Goal: Find contact information: Find contact information

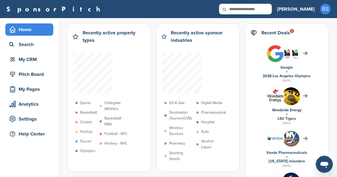
click at [271, 9] on input "text" at bounding box center [245, 9] width 53 height 11
type input "***"
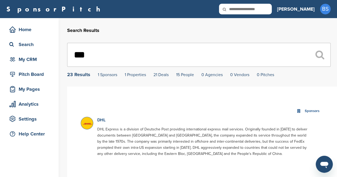
click at [102, 121] on link "DHL" at bounding box center [101, 119] width 8 height 5
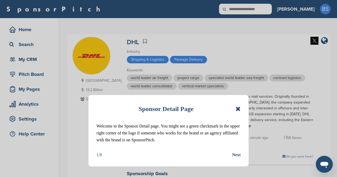
click at [241, 107] on div "Sponsor Detail Page Welcome to the Sponsor Detail page. You might see a green c…" at bounding box center [168, 130] width 160 height 71
click at [238, 108] on icon at bounding box center [237, 109] width 5 height 6
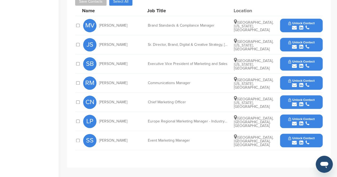
scroll to position [239, 0]
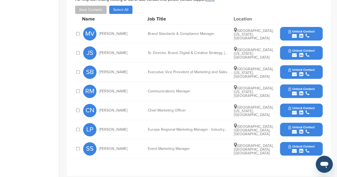
click at [307, 69] on span "Unlock Contact" at bounding box center [301, 70] width 26 height 4
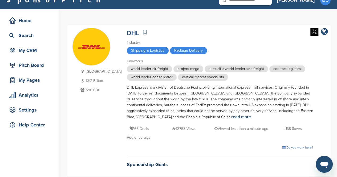
scroll to position [0, 0]
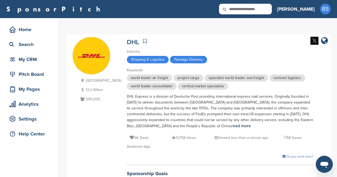
click at [237, 10] on icon at bounding box center [228, 9] width 18 height 11
click at [266, 9] on input "text" at bounding box center [245, 9] width 53 height 11
type input "*****"
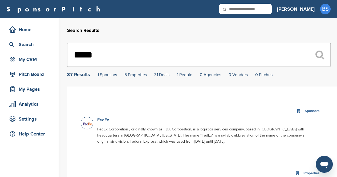
click at [99, 118] on p "FedEx" at bounding box center [203, 120] width 213 height 7
click at [107, 122] on link "FedEx" at bounding box center [103, 119] width 12 height 5
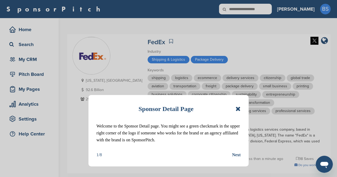
click at [240, 111] on icon at bounding box center [237, 109] width 5 height 6
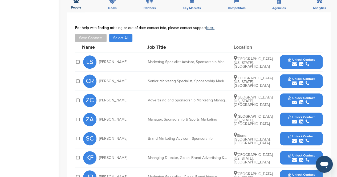
scroll to position [160, 0]
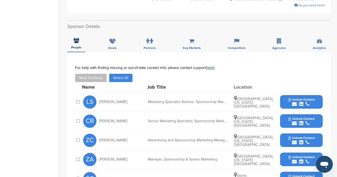
click at [302, 155] on span "Unlock Contact" at bounding box center [301, 157] width 26 height 4
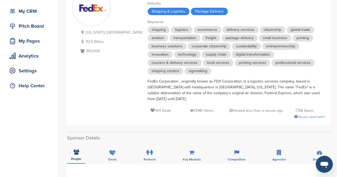
scroll to position [0, 0]
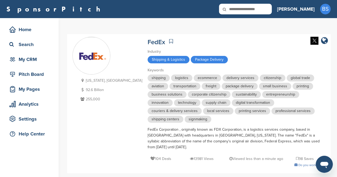
click at [263, 7] on input "text" at bounding box center [245, 9] width 53 height 11
type input "*****"
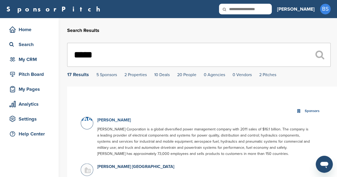
click at [102, 119] on link "Eaton" at bounding box center [114, 119] width 34 height 5
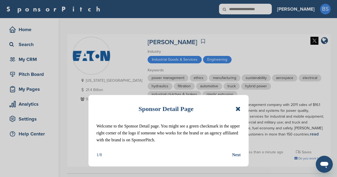
click at [238, 107] on icon at bounding box center [237, 109] width 5 height 6
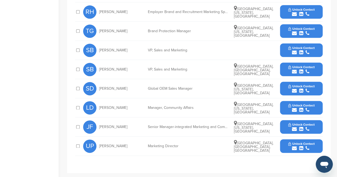
scroll to position [293, 0]
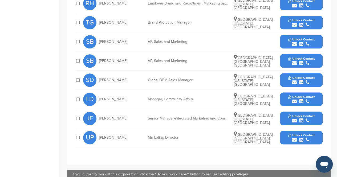
click at [300, 99] on icon "submit" at bounding box center [301, 101] width 4 height 5
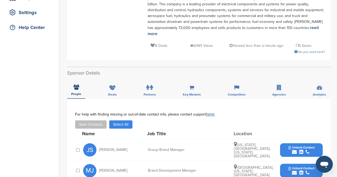
scroll to position [0, 0]
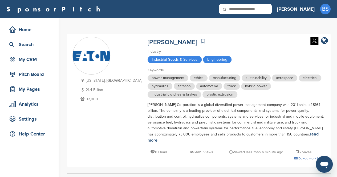
click at [271, 10] on input "text" at bounding box center [245, 9] width 53 height 11
click at [264, 9] on input "text" at bounding box center [245, 9] width 53 height 11
type input "******"
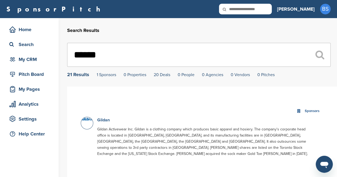
click at [101, 122] on link "Gildan" at bounding box center [103, 119] width 13 height 5
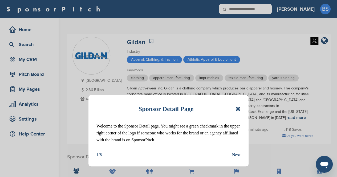
click at [238, 107] on icon at bounding box center [237, 109] width 5 height 6
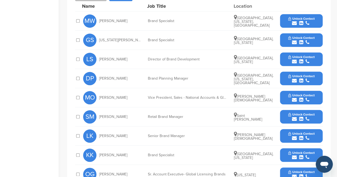
scroll to position [213, 0]
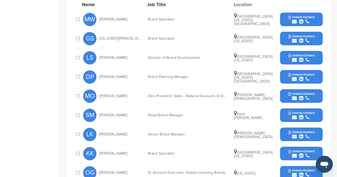
click at [171, 87] on div "MO Marty Ostendorf Vice President, Sales - National Accounts & Global Lifestyle…" at bounding box center [202, 95] width 239 height 19
click at [226, 94] on div "Vice President, Sales - National Accounts & Global Lifestyle Brands" at bounding box center [188, 96] width 80 height 4
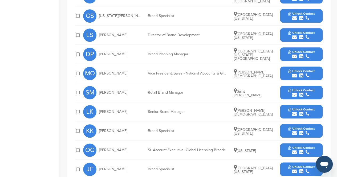
scroll to position [186, 0]
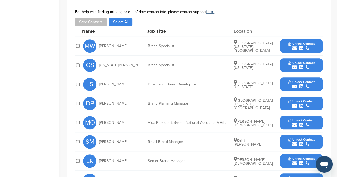
click at [163, 82] on div "Director of Brand Development" at bounding box center [188, 84] width 80 height 4
click at [284, 76] on button "Unlock Contact" at bounding box center [300, 84] width 39 height 16
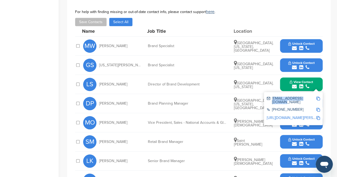
drag, startPoint x: 305, startPoint y: 92, endPoint x: 271, endPoint y: 91, distance: 33.8
click at [271, 97] on div "lsiciliano@gildan.com" at bounding box center [290, 100] width 49 height 7
click at [319, 97] on img at bounding box center [318, 99] width 4 height 4
copy div "lsiciliano@gildan.com"
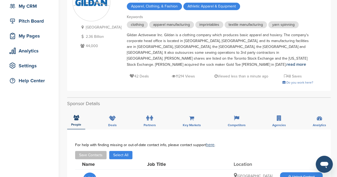
scroll to position [0, 0]
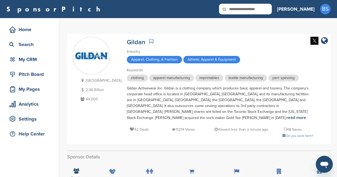
click at [271, 6] on input "text" at bounding box center [245, 9] width 53 height 11
type input "*****"
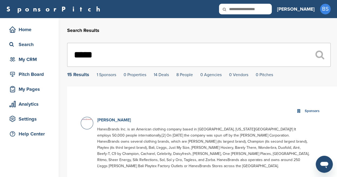
click at [102, 119] on link "[PERSON_NAME]" at bounding box center [114, 119] width 34 height 5
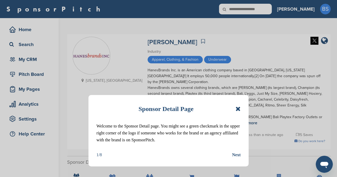
click at [237, 108] on icon at bounding box center [237, 109] width 5 height 6
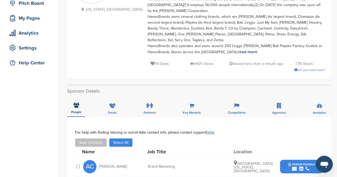
scroll to position [106, 0]
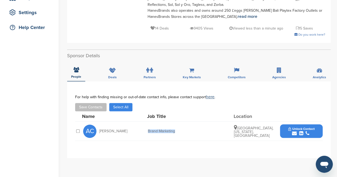
drag, startPoint x: 174, startPoint y: 119, endPoint x: 135, endPoint y: 117, distance: 38.9
click at [135, 122] on div "AC Ann Clepper Brand Marketing Kernersville, North Carolina, United States Unlo…" at bounding box center [202, 131] width 239 height 19
copy div "Brand Marketing"
click at [147, 68] on icon at bounding box center [147, 70] width 3 height 5
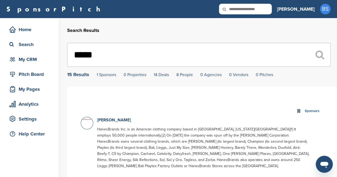
click at [271, 11] on input "text" at bounding box center [245, 9] width 53 height 11
type input "****"
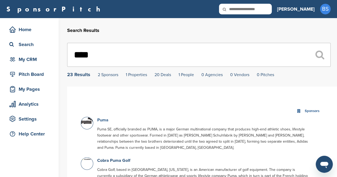
click at [107, 121] on link "Puma" at bounding box center [102, 119] width 11 height 5
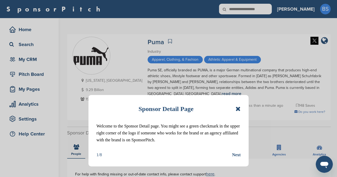
click at [240, 110] on icon at bounding box center [237, 109] width 5 height 6
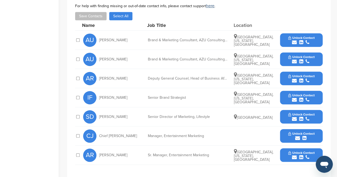
scroll to position [160, 0]
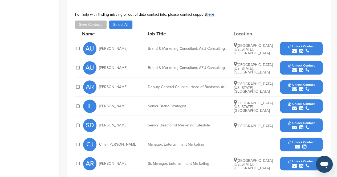
click at [156, 85] on div "Deputy General Counsel, Head of Business Affairs - Global Brand and Marketing" at bounding box center [188, 87] width 80 height 4
click at [159, 104] on div "Senior Brand Strategist" at bounding box center [188, 106] width 80 height 4
click at [294, 125] on icon "submit" at bounding box center [294, 127] width 5 height 5
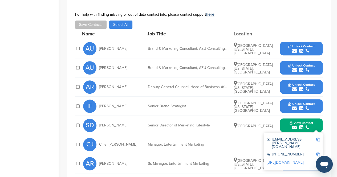
click at [317, 138] on img at bounding box center [318, 140] width 4 height 4
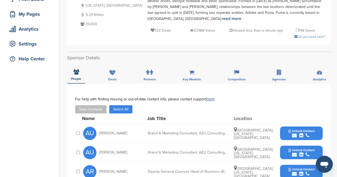
scroll to position [0, 0]
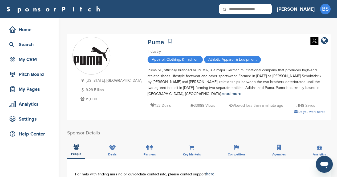
click at [271, 11] on input "text" at bounding box center [245, 9] width 53 height 11
type input "**********"
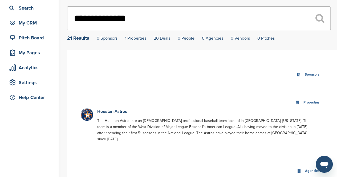
scroll to position [53, 0]
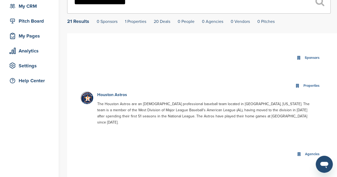
click at [114, 97] on link "Houston Astros" at bounding box center [112, 94] width 30 height 5
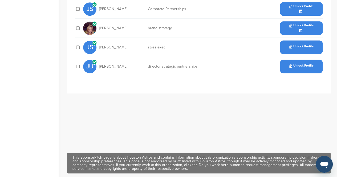
scroll to position [186, 0]
